Goal: Check status: Check status

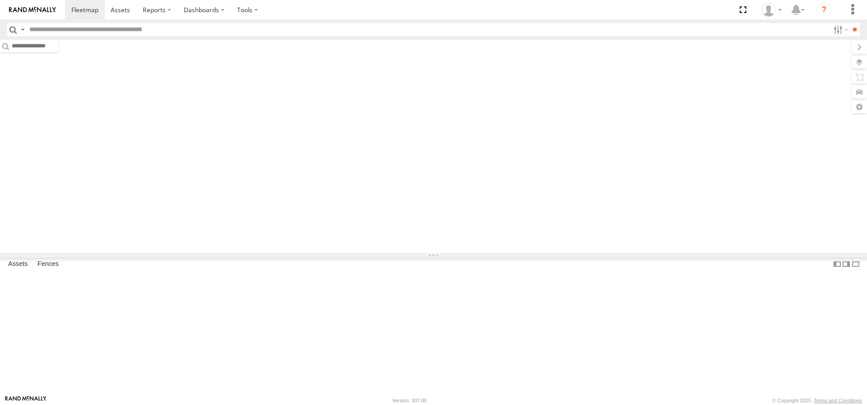
type input "****"
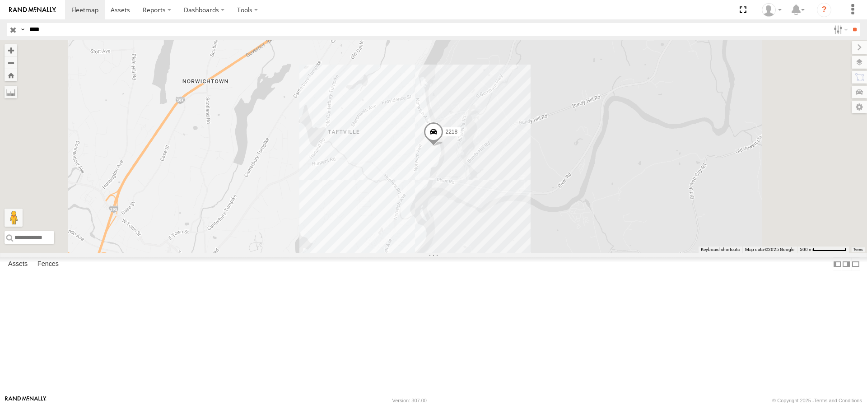
click at [444, 147] on span at bounding box center [434, 134] width 20 height 24
